Goal: Task Accomplishment & Management: Use online tool/utility

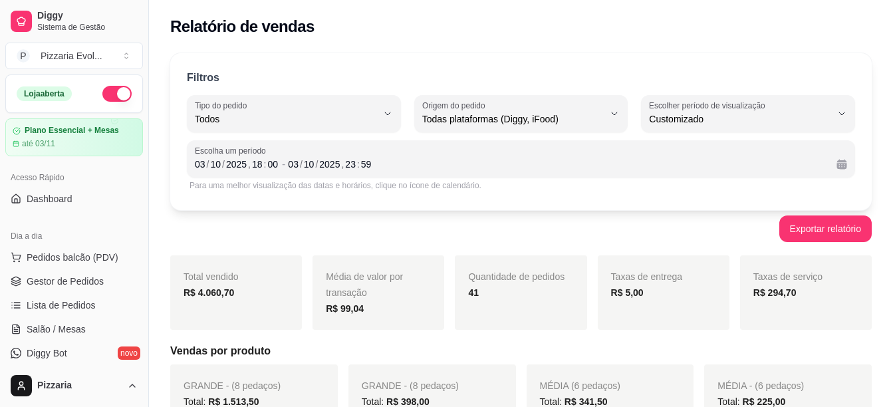
select select "ALL"
select select "-1"
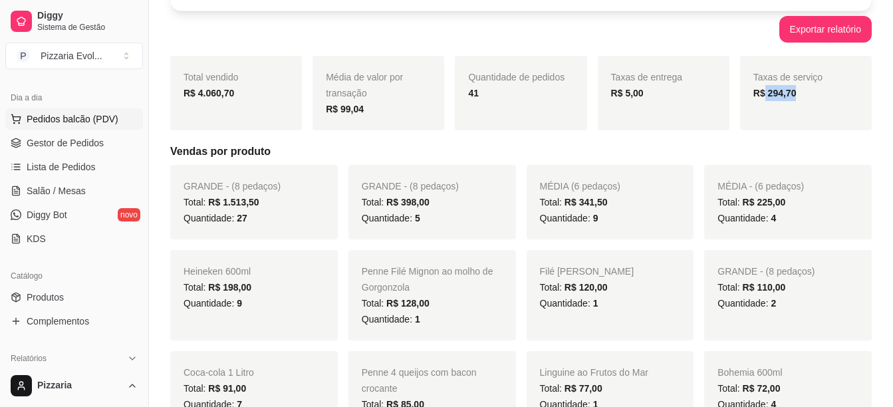
scroll to position [133, 0]
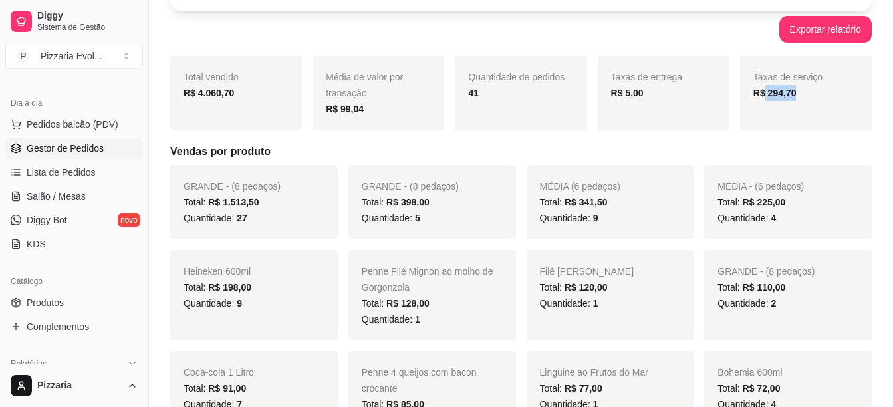
click at [83, 142] on span "Gestor de Pedidos" at bounding box center [65, 148] width 77 height 13
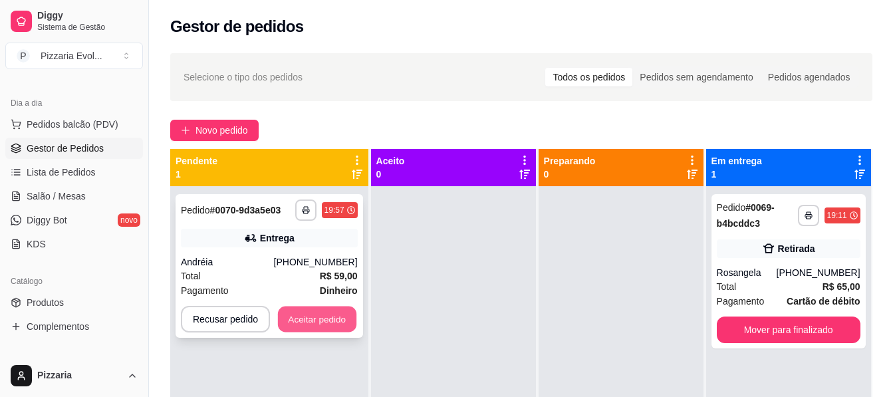
click at [333, 315] on button "Aceitar pedido" at bounding box center [317, 320] width 78 height 26
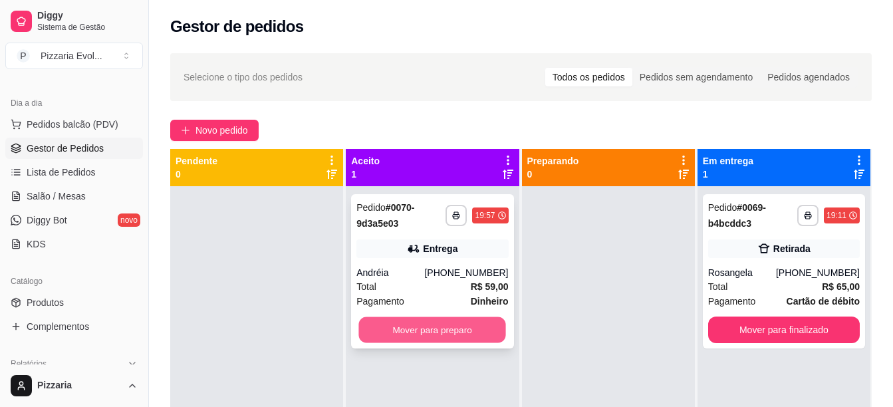
click at [418, 328] on button "Mover para preparo" at bounding box center [432, 330] width 147 height 26
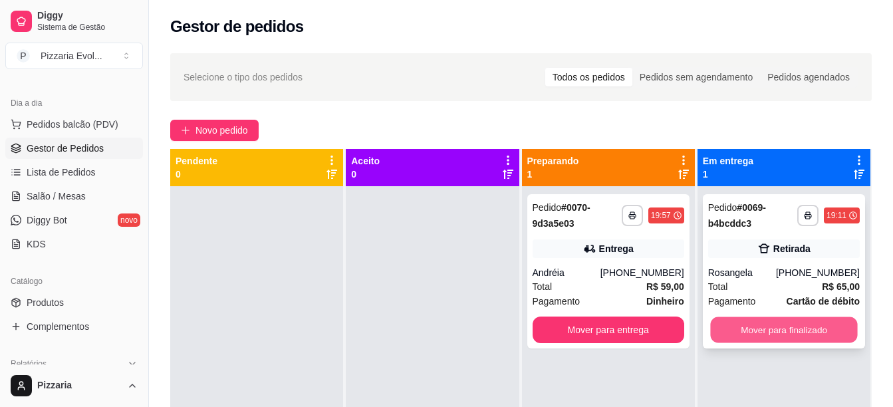
click at [801, 324] on button "Mover para finalizado" at bounding box center [783, 330] width 147 height 26
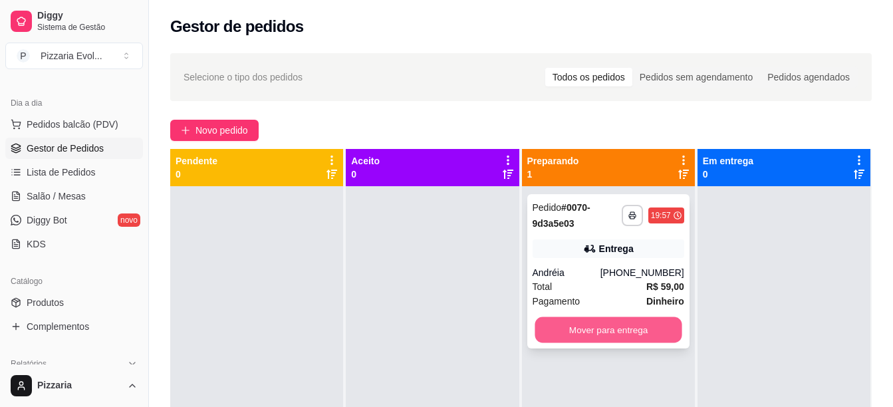
click at [596, 332] on button "Mover para entrega" at bounding box center [608, 330] width 147 height 26
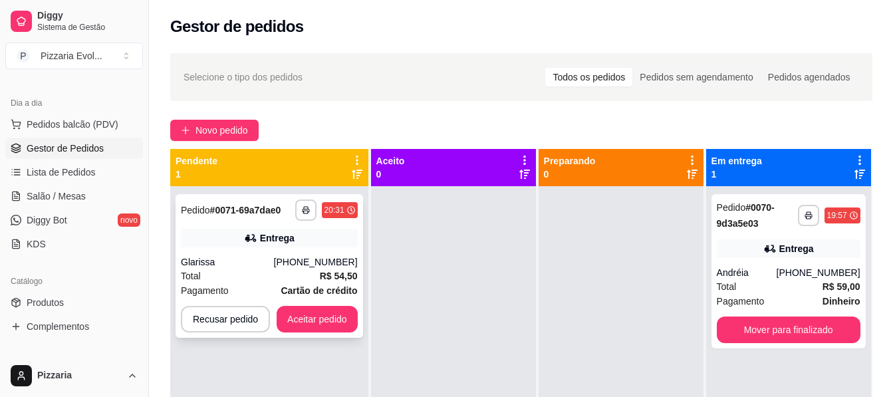
click at [233, 239] on div "Entrega" at bounding box center [269, 238] width 177 height 19
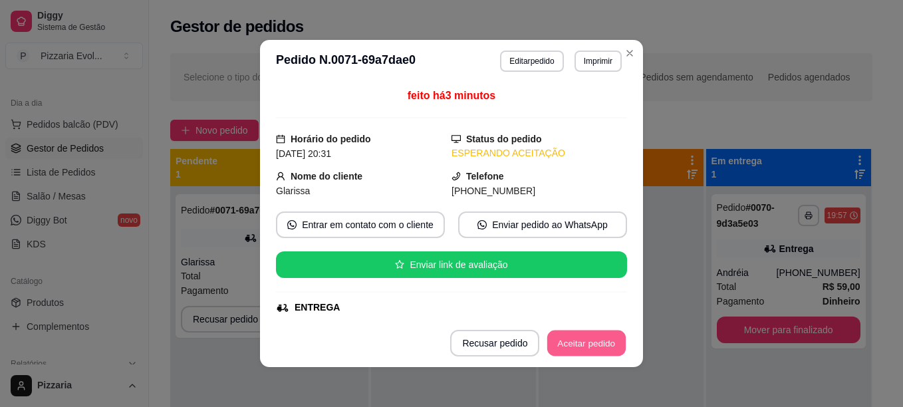
click at [572, 340] on button "Aceitar pedido" at bounding box center [586, 343] width 78 height 26
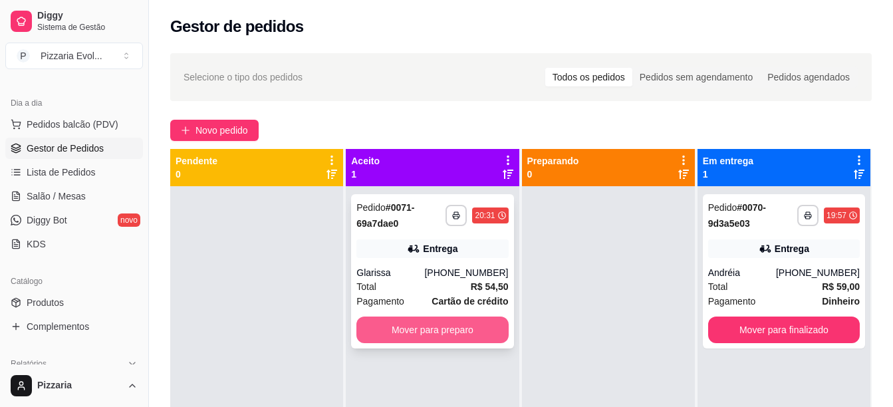
click at [436, 332] on button "Mover para preparo" at bounding box center [432, 329] width 152 height 27
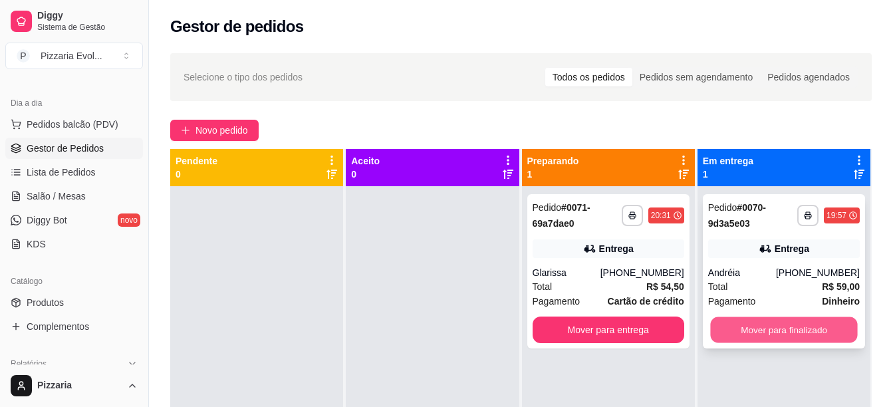
click at [781, 332] on button "Mover para finalizado" at bounding box center [783, 330] width 147 height 26
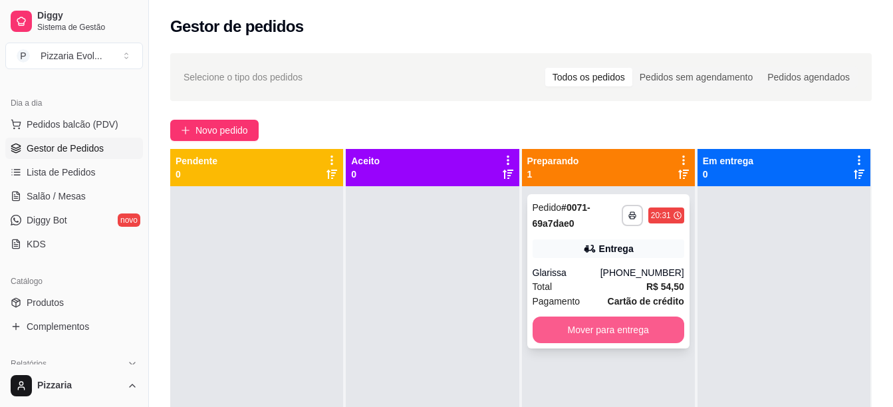
click at [592, 322] on button "Mover para entrega" at bounding box center [609, 329] width 152 height 27
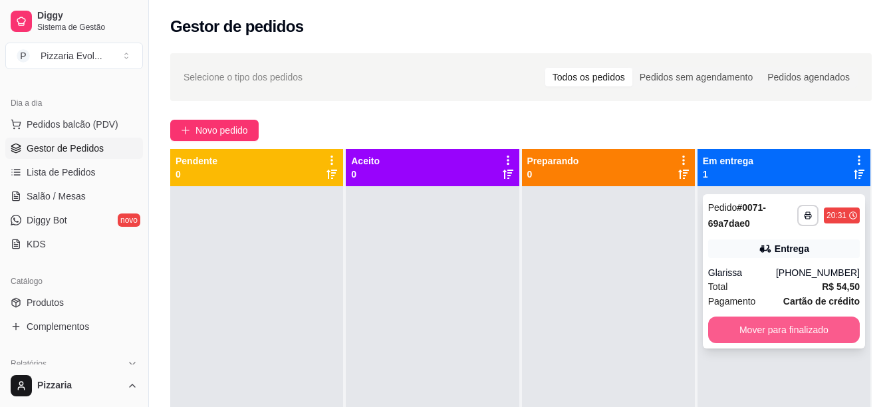
click at [810, 324] on button "Mover para finalizado" at bounding box center [784, 329] width 152 height 27
